Goal: Information Seeking & Learning: Learn about a topic

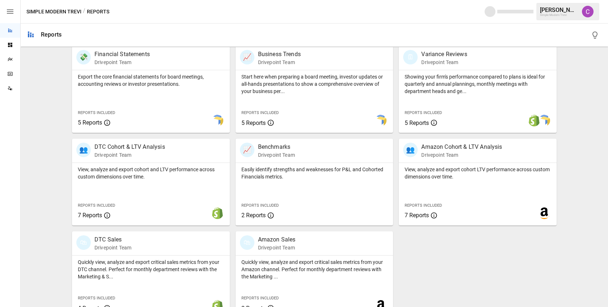
scroll to position [148, 0]
click at [454, 156] on p "Drivepoint Team" at bounding box center [461, 154] width 81 height 7
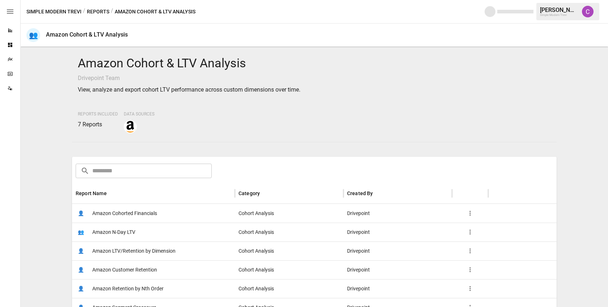
click at [126, 250] on span "Amazon LTV/Retention by Dimension" at bounding box center [133, 251] width 83 height 18
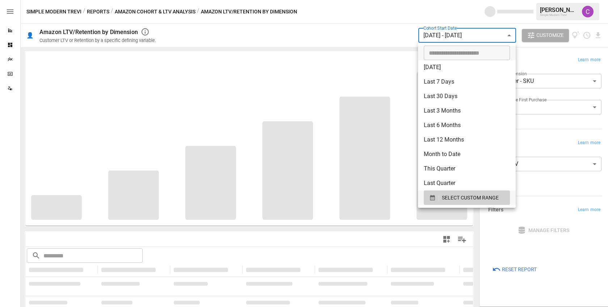
click at [449, 0] on body "**********" at bounding box center [304, 0] width 608 height 0
click at [456, 199] on span "SELECT CUSTOM RANGE" at bounding box center [470, 197] width 57 height 9
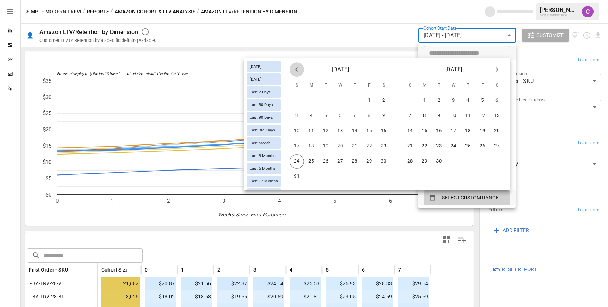
click at [296, 71] on icon "Previous month" at bounding box center [297, 69] width 9 height 9
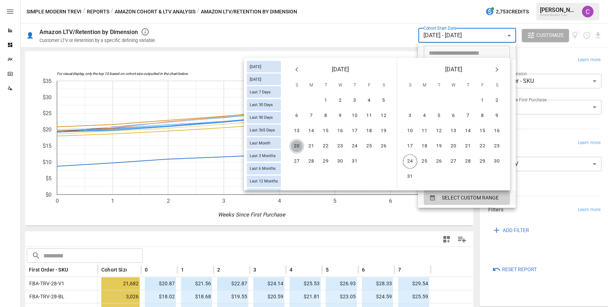
click at [295, 139] on button "20" at bounding box center [297, 146] width 14 height 14
click at [385, 144] on button "26" at bounding box center [384, 146] width 14 height 14
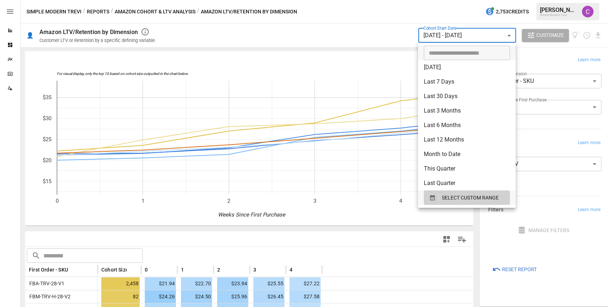
click at [387, 29] on div at bounding box center [304, 153] width 608 height 307
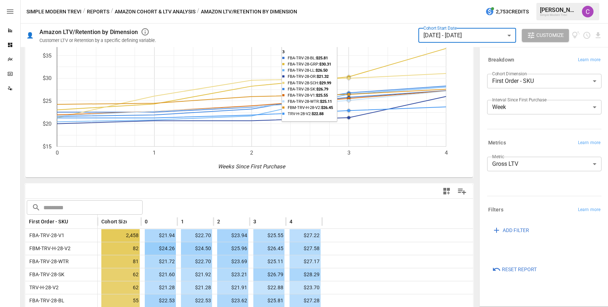
scroll to position [50, 0]
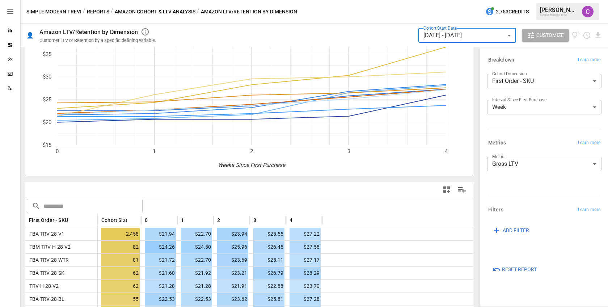
click at [548, 0] on body "Reports Dashboards Plans SmartModel ™ Data Sources Simple Modern Trevi / Report…" at bounding box center [304, 0] width 608 height 0
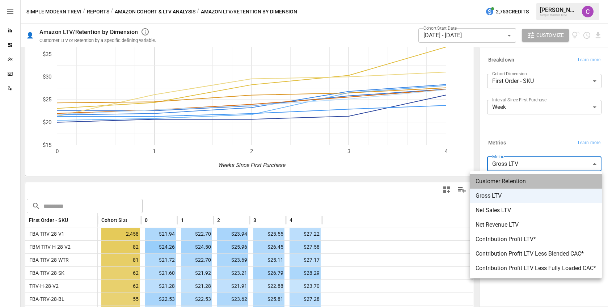
click at [539, 176] on li "Customer Retention" at bounding box center [536, 181] width 132 height 14
type input "**********"
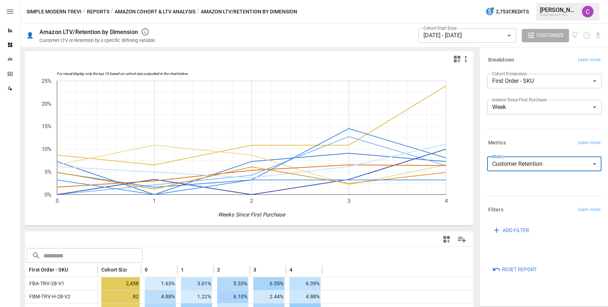
click at [450, 30] on label "Cohort Start Date" at bounding box center [440, 28] width 33 height 6
click at [448, 0] on body "Reports Dashboards Plans SmartModel ™ Data Sources Simple Modern Trevi / Report…" at bounding box center [304, 0] width 608 height 0
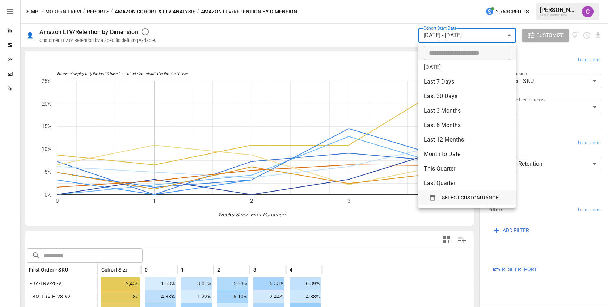
click at [457, 195] on span "SELECT CUSTOM RANGE" at bounding box center [470, 197] width 57 height 9
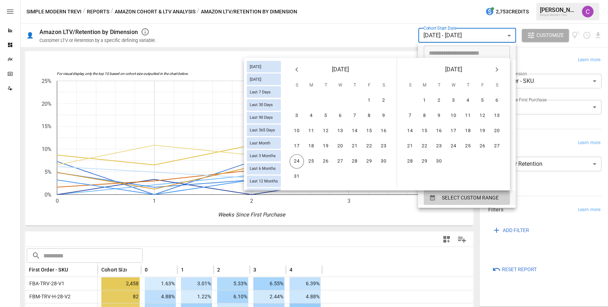
click at [297, 70] on icon "Previous month" at bounding box center [296, 69] width 3 height 4
click at [299, 131] on button "13" at bounding box center [297, 131] width 14 height 14
click at [387, 129] on button "19" at bounding box center [384, 131] width 14 height 14
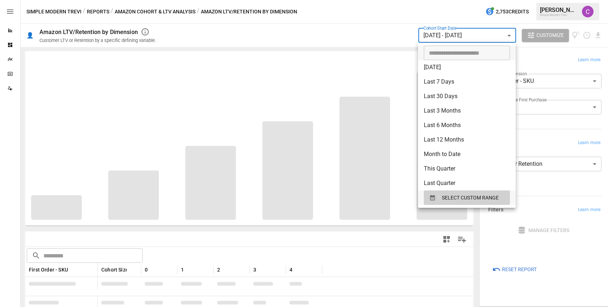
click at [370, 35] on div at bounding box center [304, 153] width 608 height 307
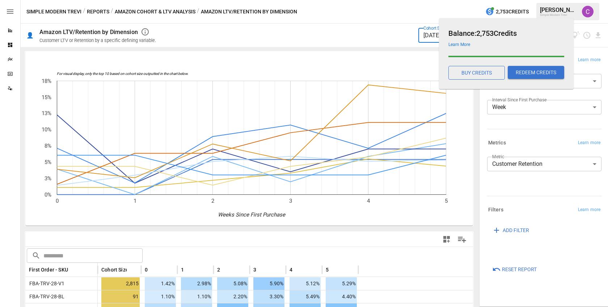
click at [433, 0] on body "Reports Dashboards Plans SmartModel ™ Data Sources Simple Modern Trevi / Report…" at bounding box center [304, 0] width 608 height 0
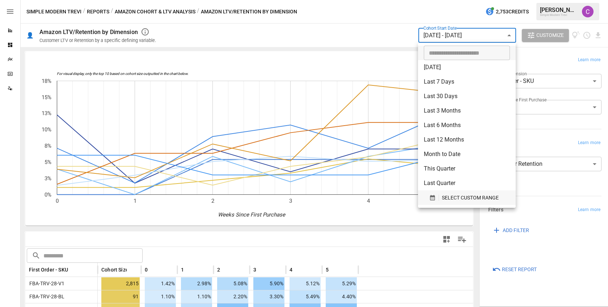
click at [458, 194] on span "SELECT CUSTOM RANGE" at bounding box center [470, 197] width 57 height 9
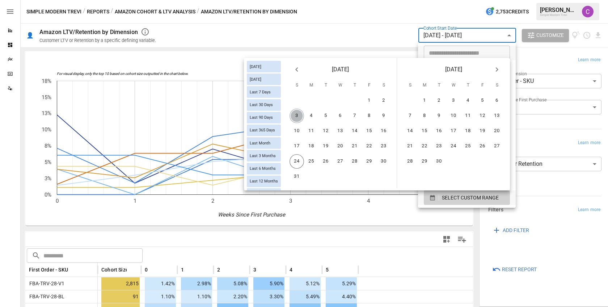
click at [299, 110] on button "3" at bounding box center [297, 116] width 14 height 14
click at [383, 113] on button "9" at bounding box center [384, 116] width 14 height 14
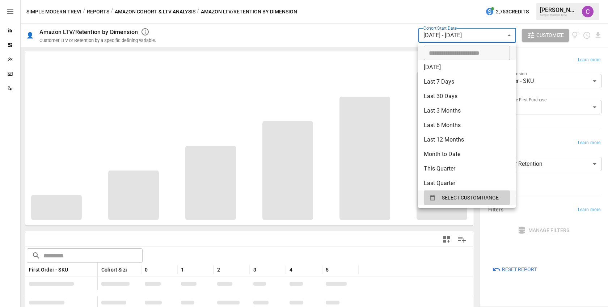
click at [381, 15] on div at bounding box center [304, 153] width 608 height 307
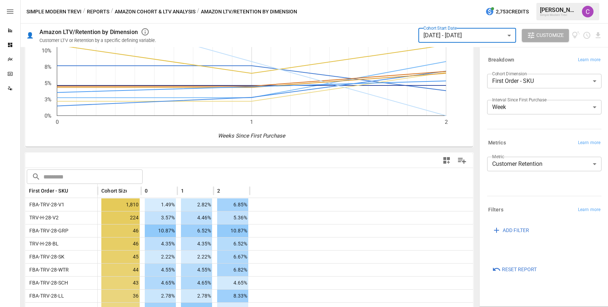
scroll to position [80, 0]
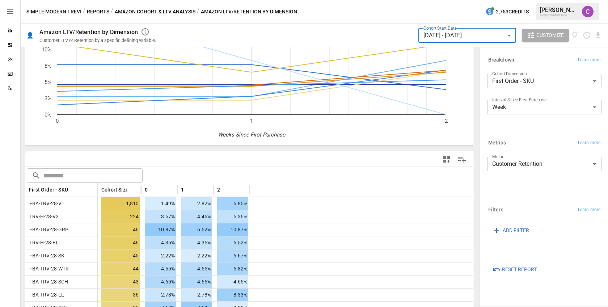
click at [504, 0] on body "Reports Dashboards Plans SmartModel ™ Data Sources Simple Modern Trevi / Report…" at bounding box center [304, 0] width 608 height 0
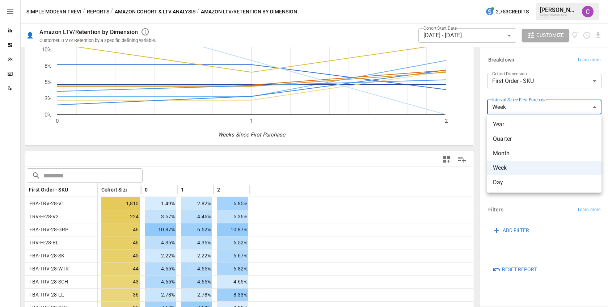
click at [508, 82] on div at bounding box center [304, 153] width 608 height 307
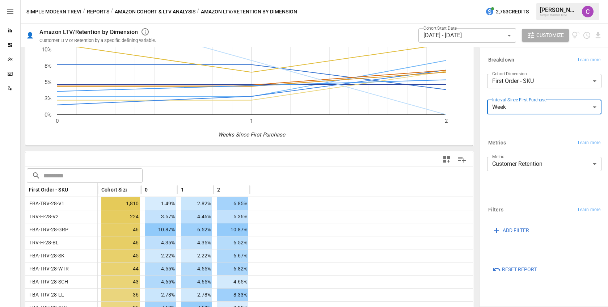
click at [508, 0] on body "Reports Dashboards Plans SmartModel ™ Data Sources Simple Modern Trevi / Report…" at bounding box center [304, 0] width 608 height 0
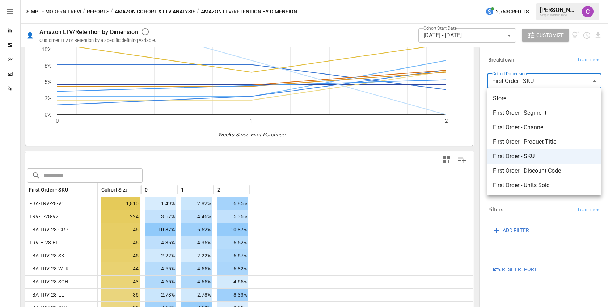
click at [477, 108] on div at bounding box center [304, 153] width 608 height 307
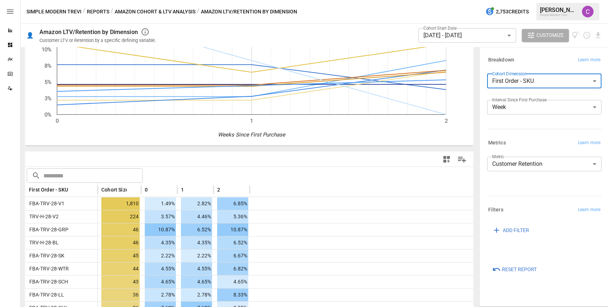
scroll to position [0, 0]
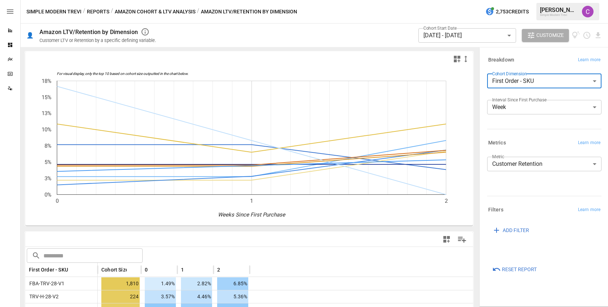
click at [152, 14] on button "Amazon Cohort & LTV Analysis" at bounding box center [155, 11] width 81 height 9
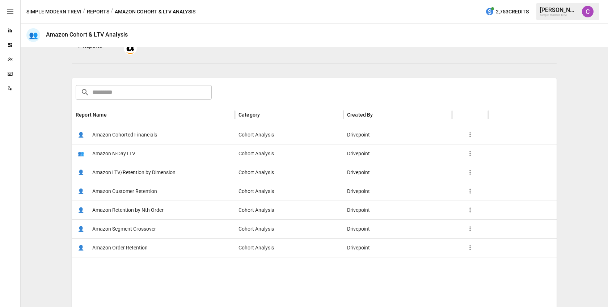
scroll to position [93, 0]
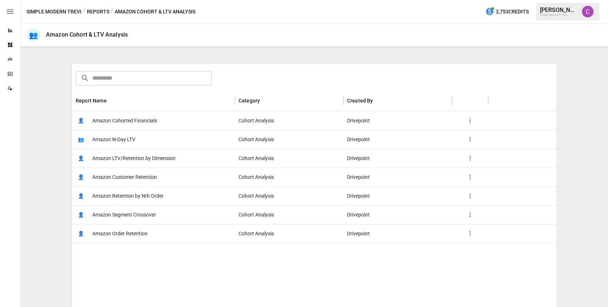
click at [130, 123] on span "Amazon Cohorted Financials" at bounding box center [124, 121] width 65 height 18
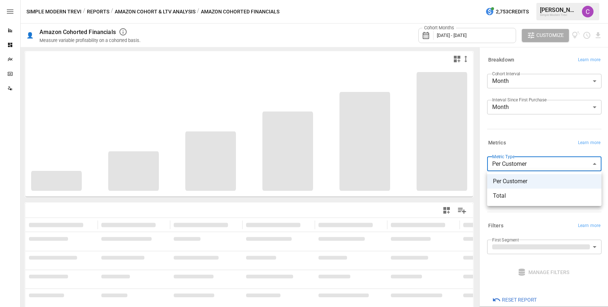
click at [503, 0] on body "**********" at bounding box center [304, 0] width 608 height 0
click at [503, 167] on div at bounding box center [304, 153] width 608 height 307
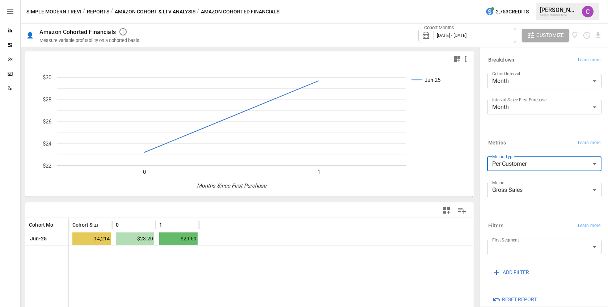
click at [561, 0] on body "**********" at bounding box center [304, 0] width 608 height 0
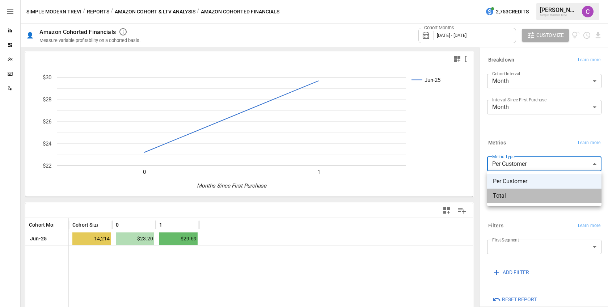
click at [547, 192] on span "Total" at bounding box center [544, 196] width 103 height 9
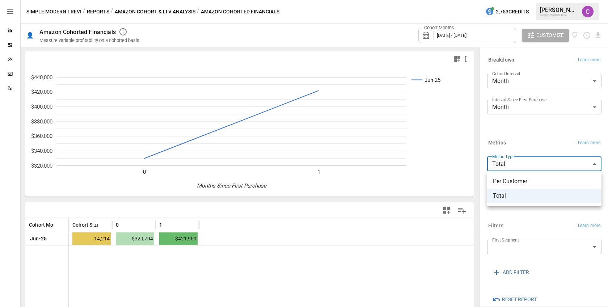
click at [542, 0] on body "**********" at bounding box center [304, 0] width 608 height 0
click at [533, 184] on span "Per Customer" at bounding box center [544, 181] width 103 height 9
type input "**********"
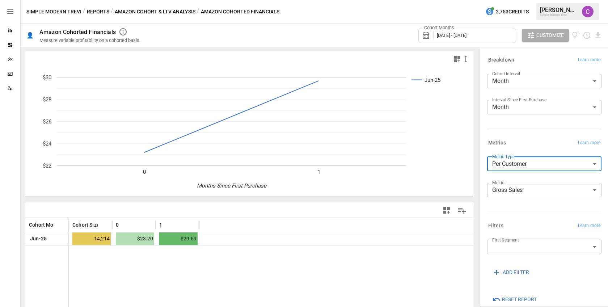
click at [462, 33] on span "[DATE] - [DATE]" at bounding box center [452, 35] width 30 height 5
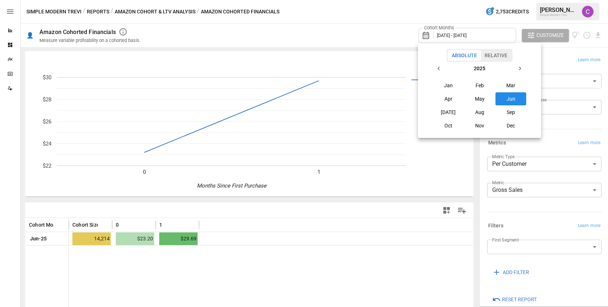
click at [452, 87] on button "Jan" at bounding box center [448, 85] width 31 height 13
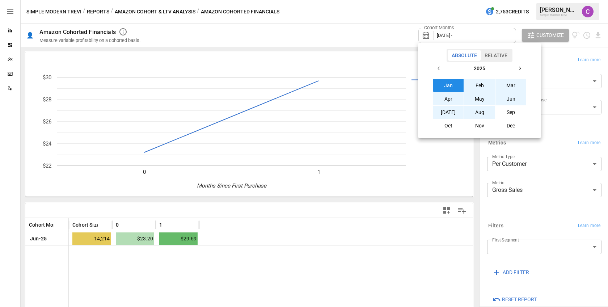
click at [478, 114] on button "Aug" at bounding box center [479, 112] width 31 height 13
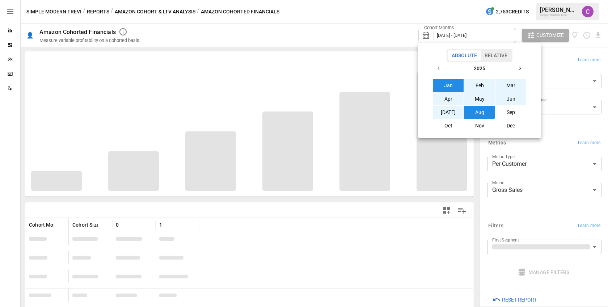
click at [506, 33] on div at bounding box center [304, 153] width 608 height 307
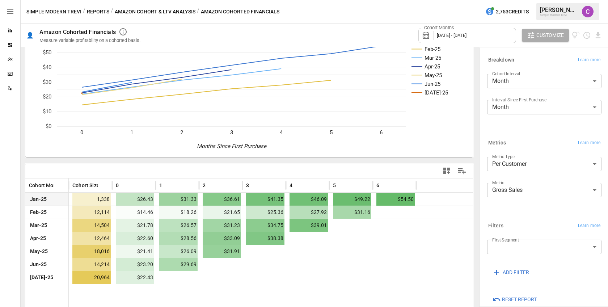
scroll to position [40, 0]
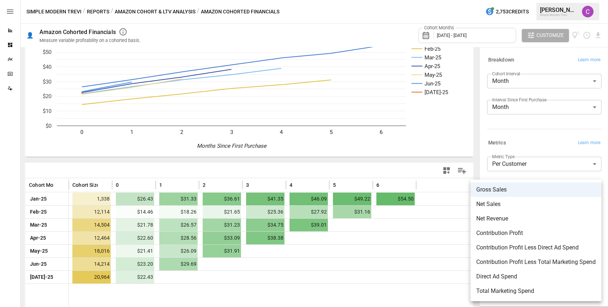
click at [533, 0] on body "**********" at bounding box center [304, 0] width 608 height 0
click at [477, 163] on div at bounding box center [304, 153] width 608 height 307
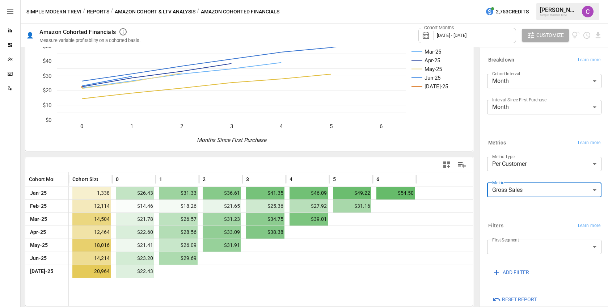
scroll to position [0, 0]
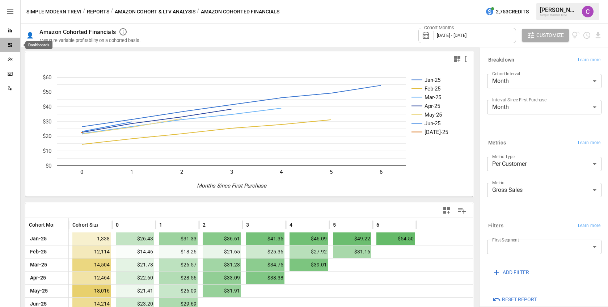
click at [13, 43] on div "Dashboards" at bounding box center [10, 45] width 20 height 6
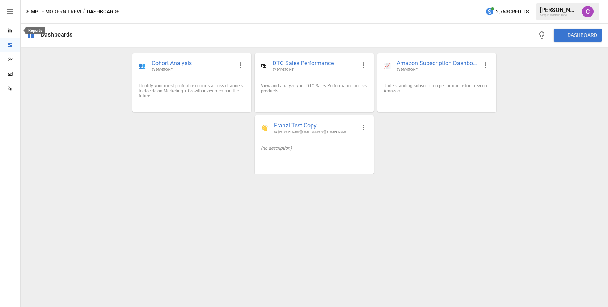
click at [13, 33] on div "Reports" at bounding box center [10, 31] width 20 height 6
